Goal: Task Accomplishment & Management: Manage account settings

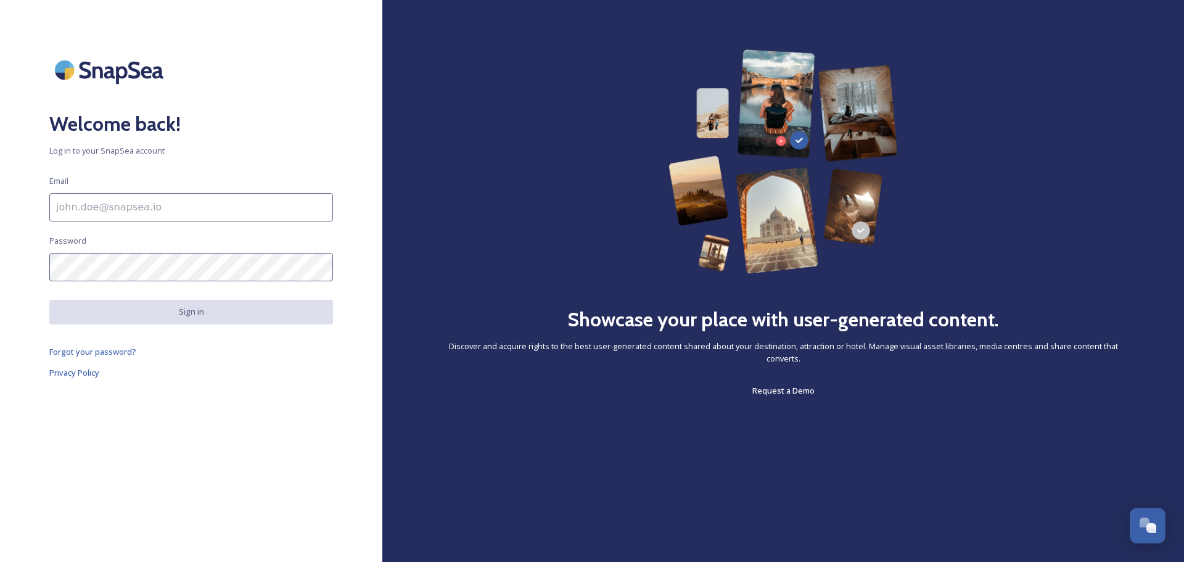
click at [158, 202] on input at bounding box center [191, 207] width 284 height 28
click at [155, 202] on input at bounding box center [191, 207] width 284 height 28
drag, startPoint x: 147, startPoint y: 218, endPoint x: 147, endPoint y: 207, distance: 11.1
click at [147, 207] on input at bounding box center [191, 207] width 284 height 28
paste input "[EMAIL_ADDRESS][DOMAIN_NAME]"
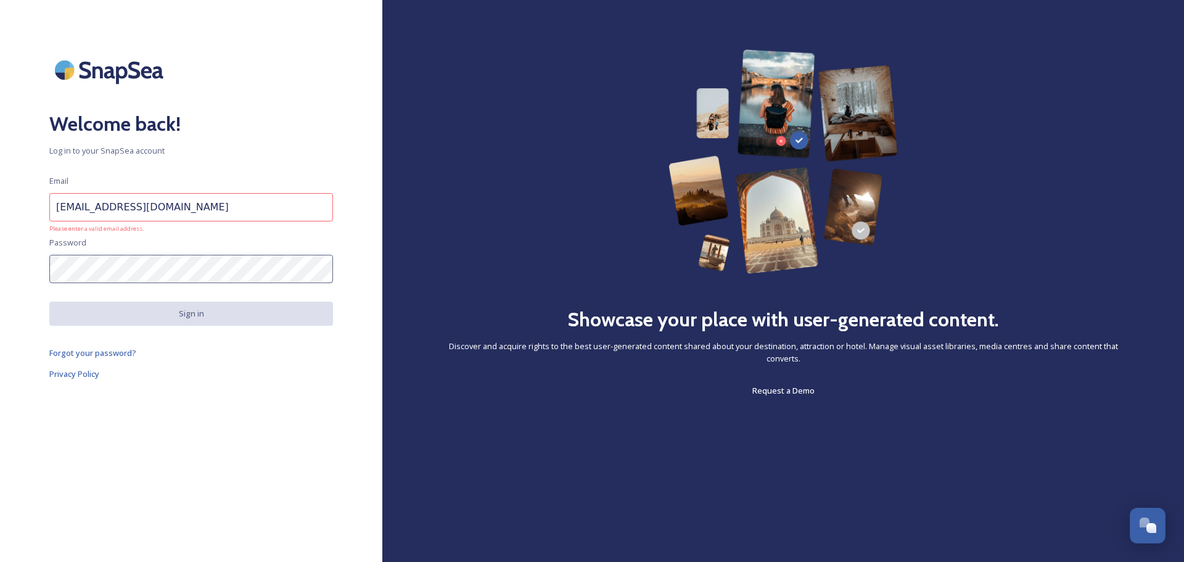
click at [142, 199] on input "[EMAIL_ADDRESS][DOMAIN_NAME]" at bounding box center [191, 207] width 284 height 28
drag, startPoint x: 60, startPoint y: 208, endPoint x: 37, endPoint y: 210, distance: 23.5
click at [37, 210] on div "Welcome back! Log in to your SnapSea account Email [EMAIL_ADDRESS][DOMAIN_NAME]…" at bounding box center [191, 280] width 382 height 463
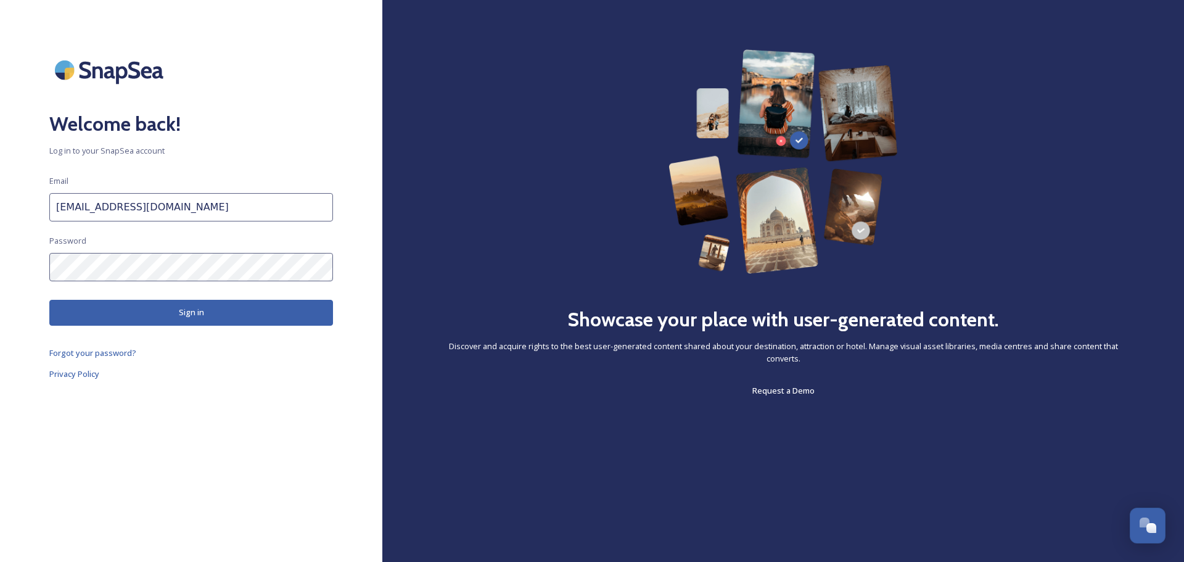
type input "[EMAIL_ADDRESS][DOMAIN_NAME]"
click at [198, 311] on button "Sign in" at bounding box center [191, 312] width 284 height 25
click at [197, 306] on button "Sign in" at bounding box center [191, 312] width 284 height 25
click at [172, 314] on button "Sign in" at bounding box center [191, 312] width 284 height 25
click at [172, 311] on button "Sign in" at bounding box center [191, 312] width 284 height 25
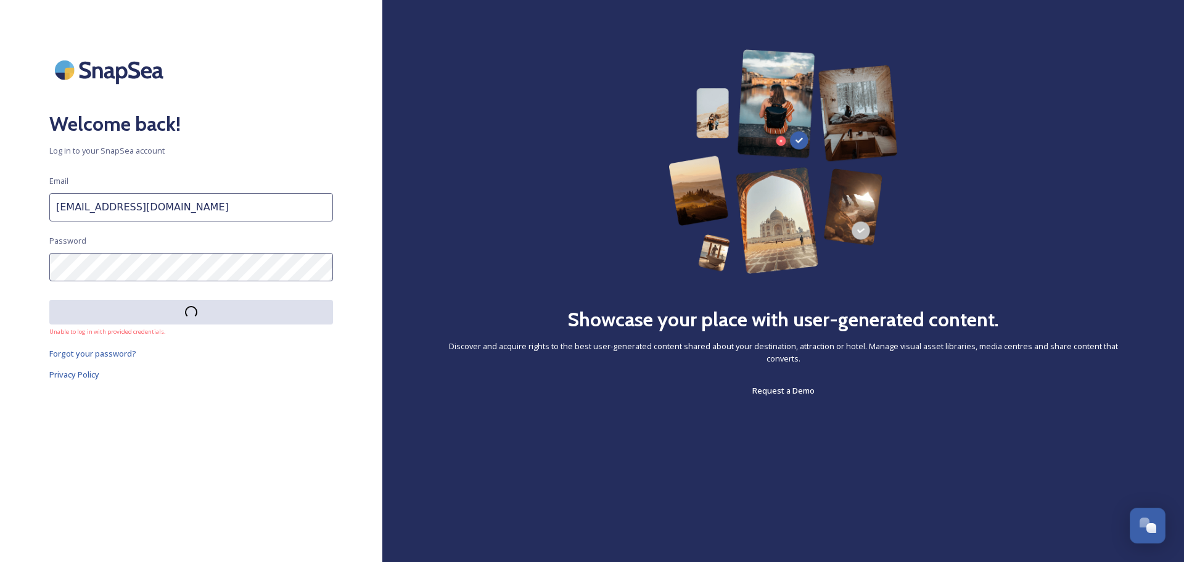
click at [172, 311] on button at bounding box center [191, 312] width 284 height 25
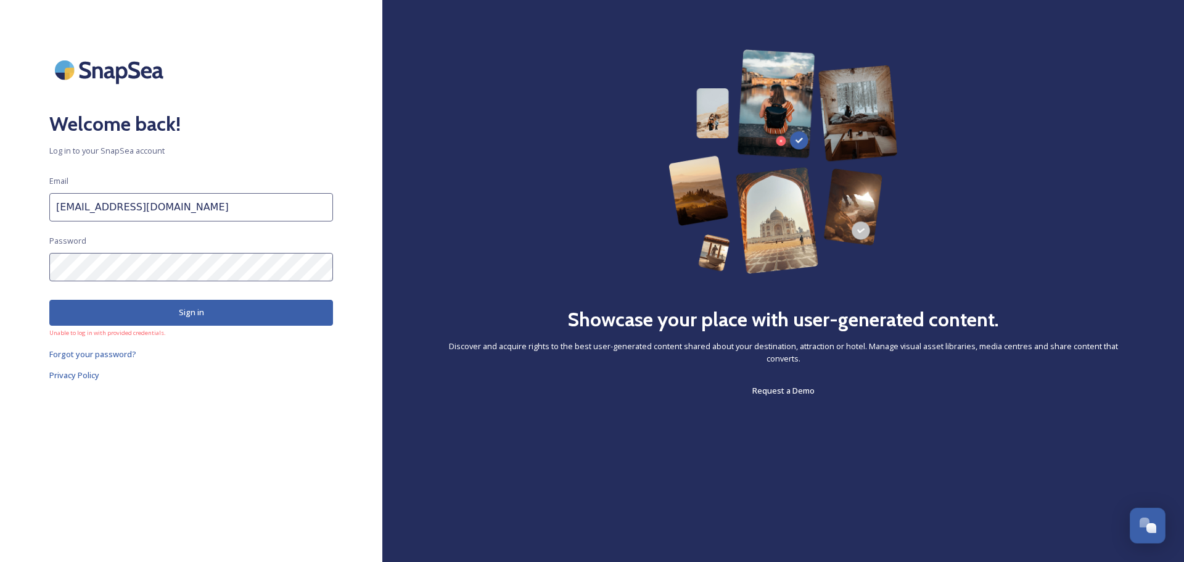
drag, startPoint x: 172, startPoint y: 311, endPoint x: 630, endPoint y: 21, distance: 542.1
click at [173, 310] on button "Sign in" at bounding box center [191, 312] width 284 height 25
